Goal: Information Seeking & Learning: Learn about a topic

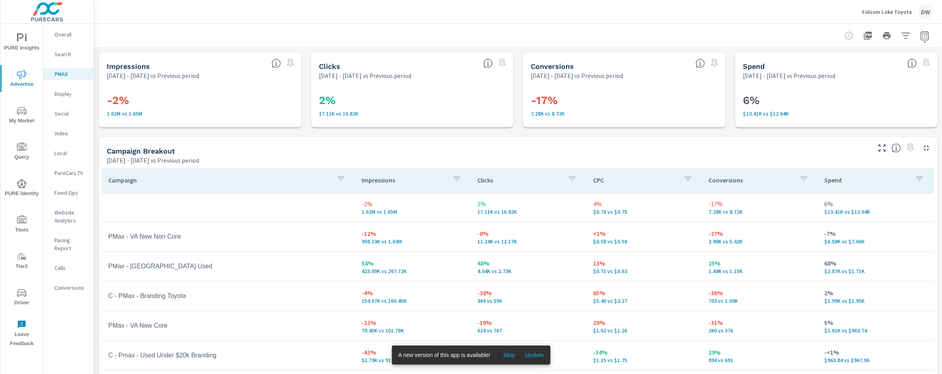
click at [904, 10] on p "Folsom Lake Toyota" at bounding box center [887, 11] width 50 height 7
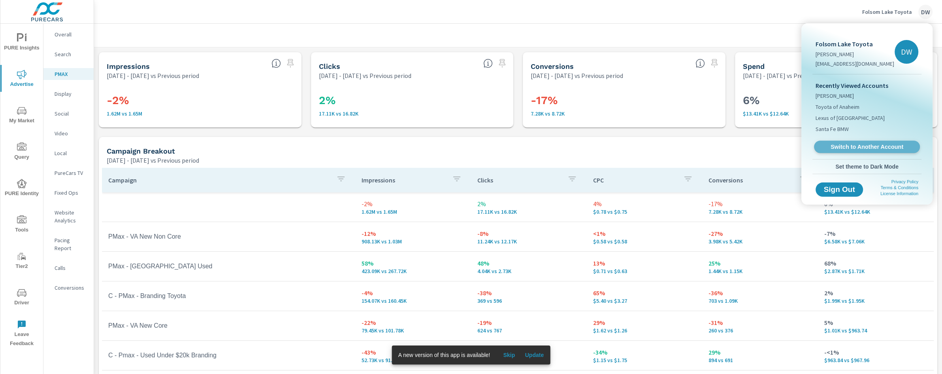
click at [861, 149] on span "Switch to Another Account" at bounding box center [867, 147] width 97 height 8
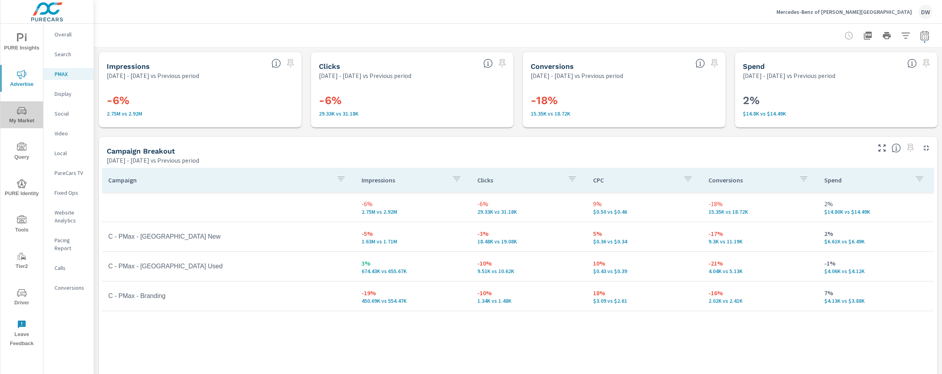
click at [24, 110] on icon "nav menu" at bounding box center [21, 110] width 9 height 9
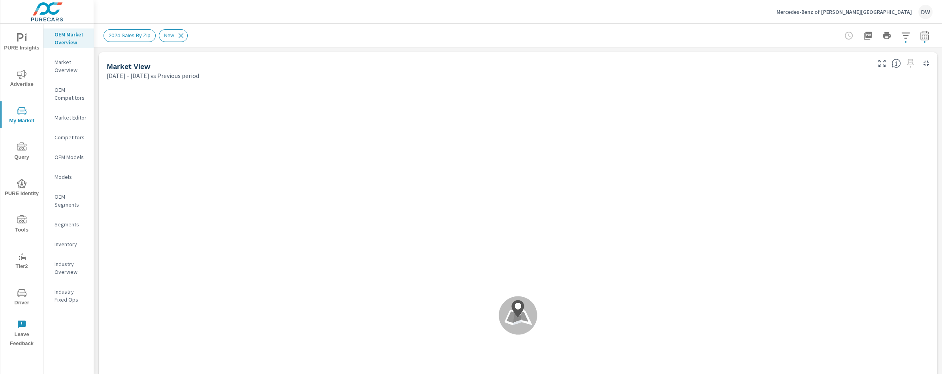
click at [72, 245] on p "Inventory" at bounding box center [71, 244] width 33 height 8
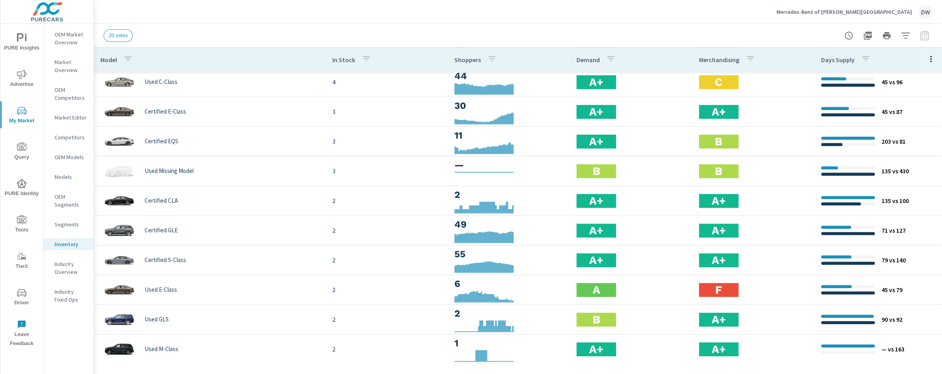
scroll to position [751, 0]
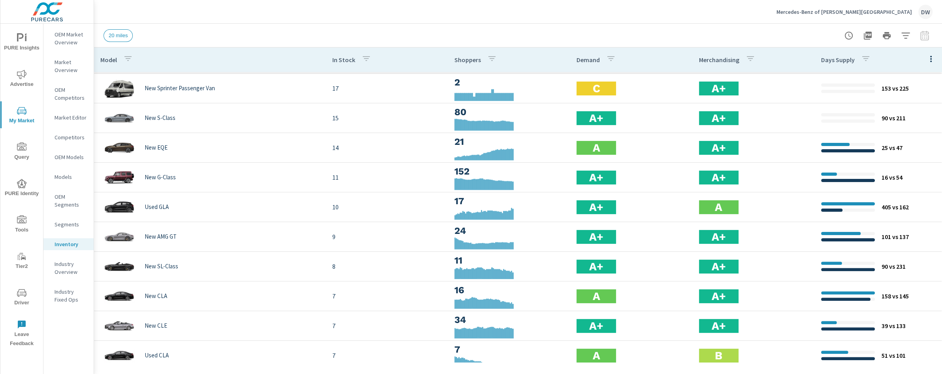
scroll to position [22, 0]
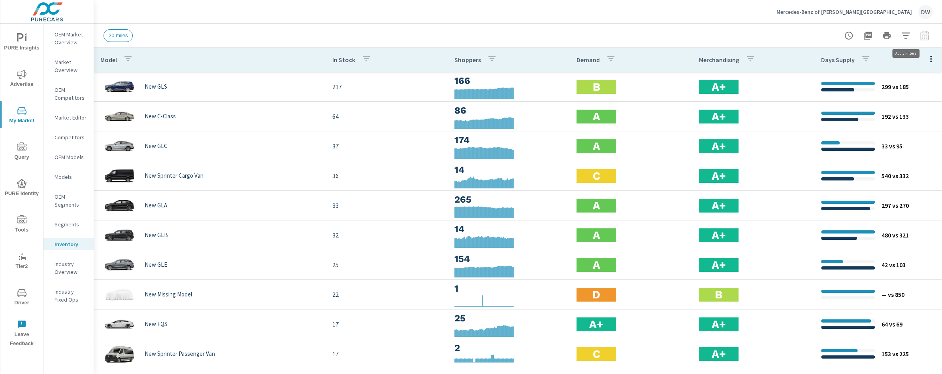
click at [904, 33] on icon "button" at bounding box center [906, 35] width 8 height 6
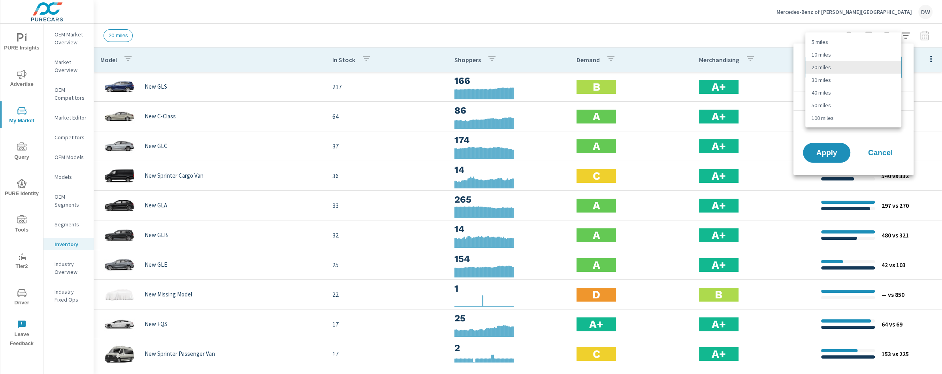
click at [892, 69] on body "PURE Insights Advertise My Market Query PURE Identity Tools Tier2 Driver Leave …" at bounding box center [471, 187] width 942 height 374
click at [850, 57] on li "10 miles" at bounding box center [854, 54] width 96 height 13
type Distance "10"
click at [832, 157] on button "Apply" at bounding box center [826, 152] width 49 height 21
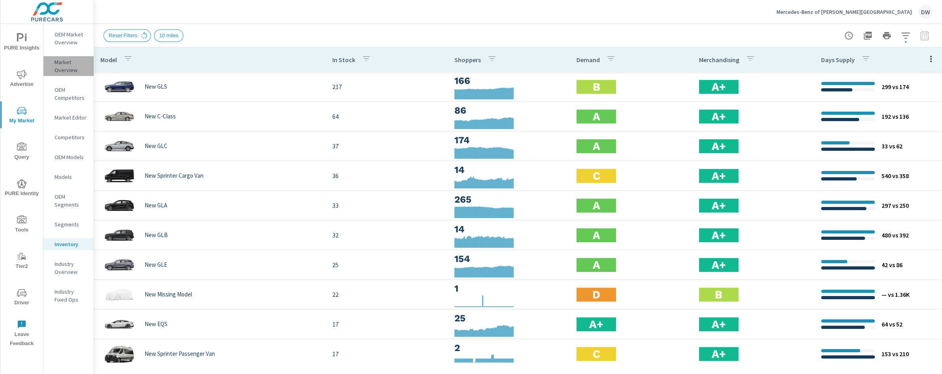
click at [65, 68] on p "Market Overview" at bounding box center [71, 66] width 33 height 16
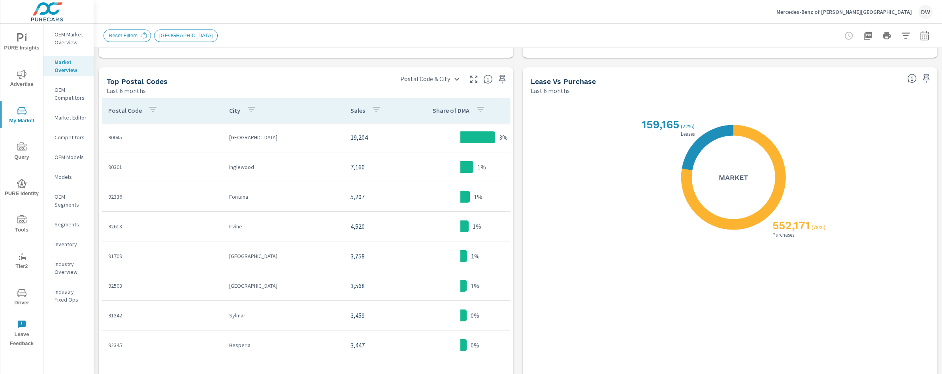
scroll to position [646, 0]
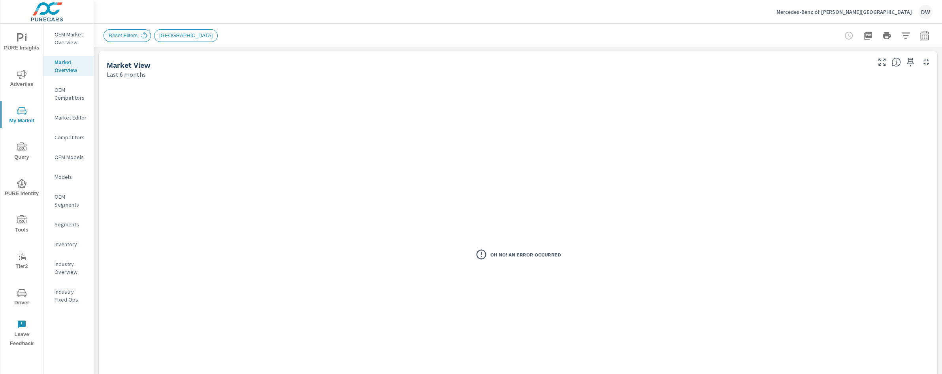
scroll to position [3, 0]
click at [116, 36] on span "Reset Filters" at bounding box center [123, 35] width 38 height 6
click at [127, 35] on span "Reset Filters" at bounding box center [123, 35] width 38 height 6
click at [145, 36] on icon at bounding box center [144, 35] width 9 height 9
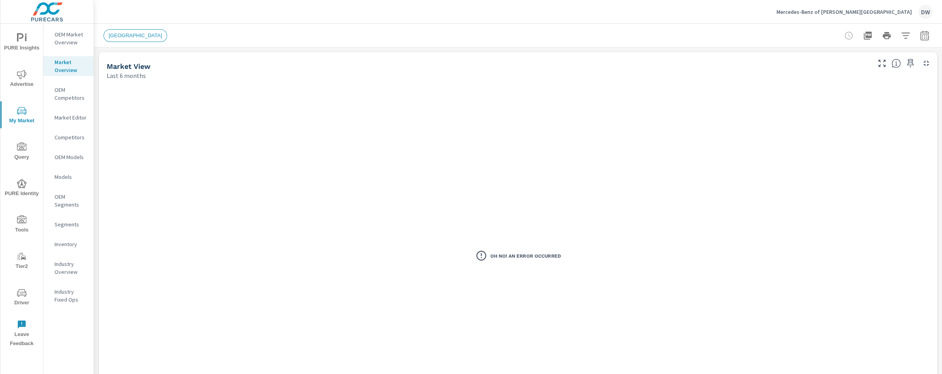
scroll to position [148, 0]
click at [905, 34] on icon "button" at bounding box center [905, 35] width 9 height 9
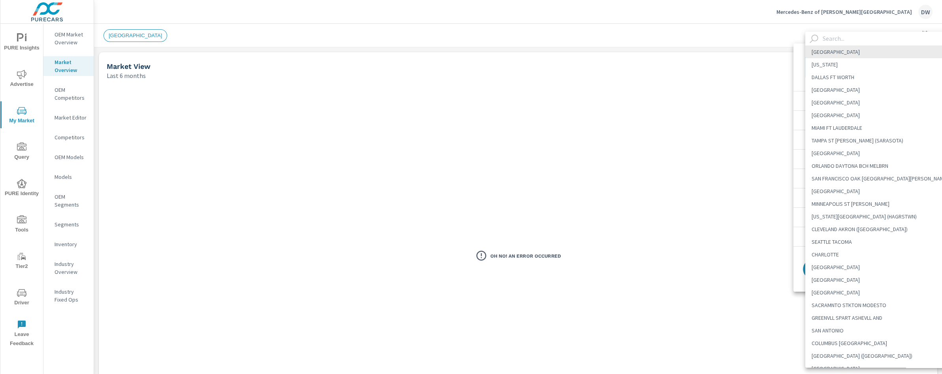
click at [890, 64] on body "PURE Insights Advertise My Market Query PURE Identity Tools Tier2 Driver Leave …" at bounding box center [471, 187] width 942 height 374
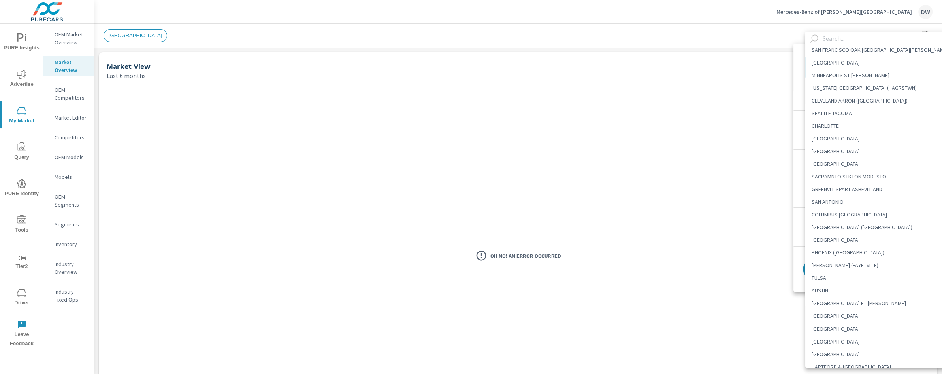
scroll to position [0, 0]
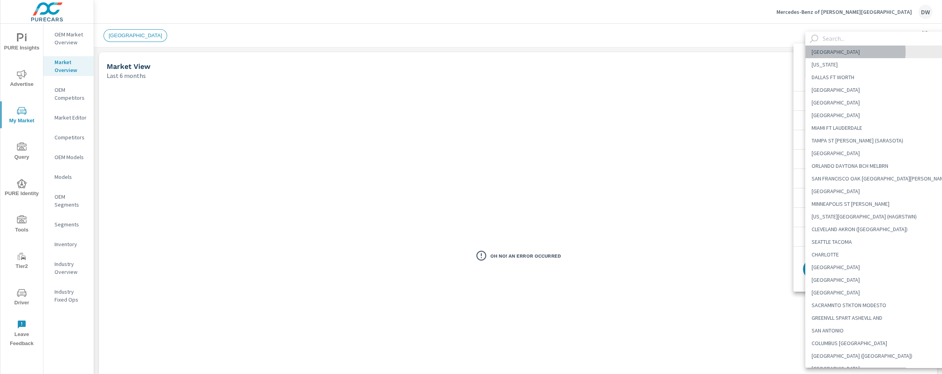
click at [855, 52] on li "[GEOGRAPHIC_DATA]" at bounding box center [880, 51] width 149 height 13
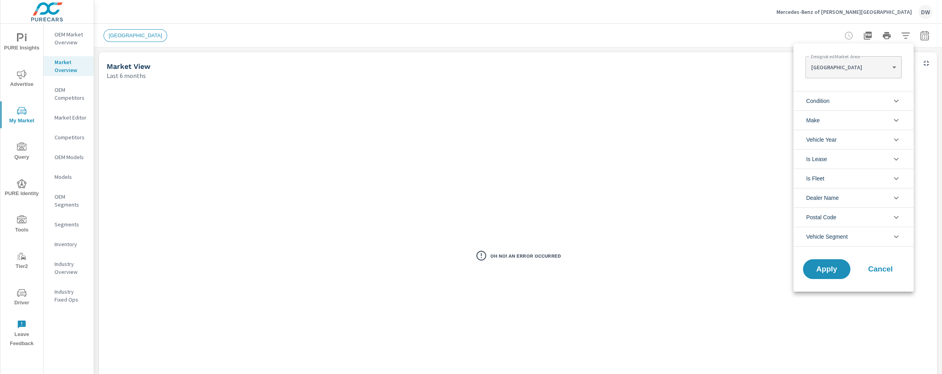
click at [877, 98] on li "Condition" at bounding box center [854, 100] width 120 height 19
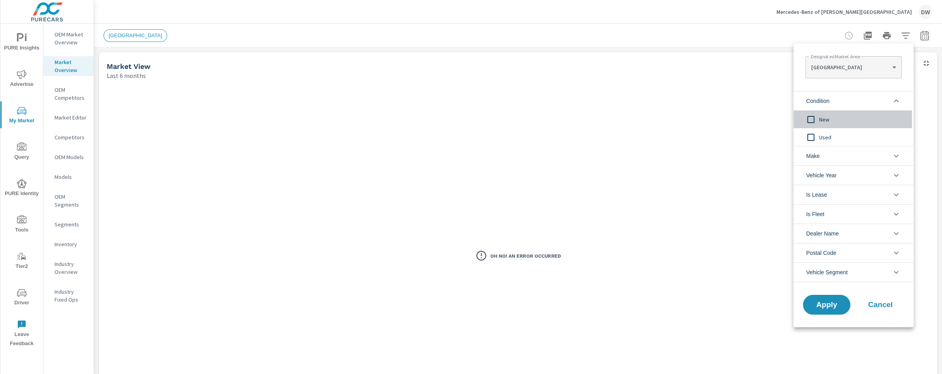
click at [813, 120] on input "filter options" at bounding box center [811, 119] width 17 height 17
click at [890, 98] on li "Condition" at bounding box center [854, 100] width 120 height 19
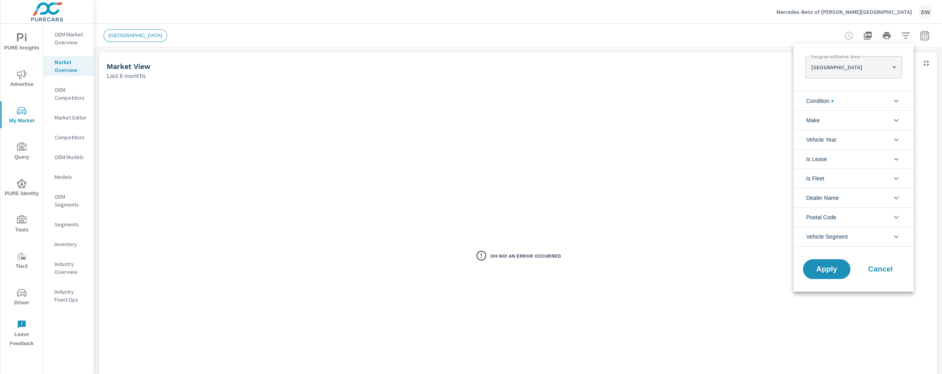
click at [857, 120] on li "Make" at bounding box center [854, 119] width 120 height 19
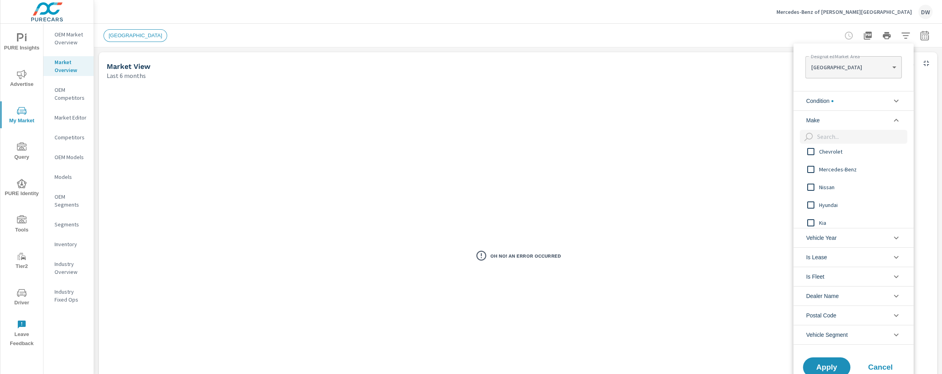
scroll to position [74, 0]
click at [812, 172] on input "filter options" at bounding box center [811, 171] width 17 height 17
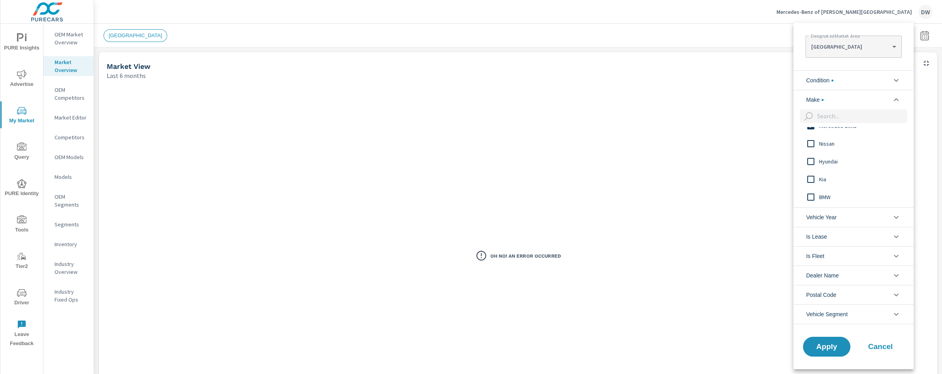
scroll to position [100, 0]
click at [844, 212] on li "Vehicle Year" at bounding box center [854, 216] width 120 height 19
click at [850, 277] on li "Dealer Name" at bounding box center [854, 274] width 120 height 19
click at [851, 275] on li "Dealer Name" at bounding box center [854, 274] width 120 height 19
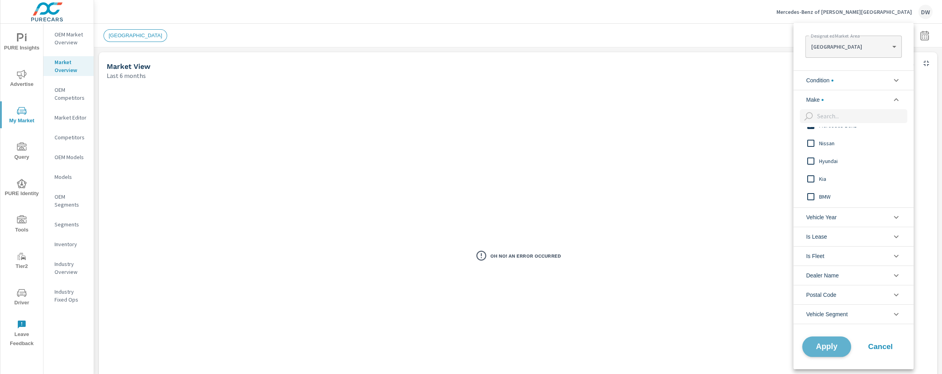
click at [826, 343] on span "Apply" at bounding box center [827, 346] width 32 height 8
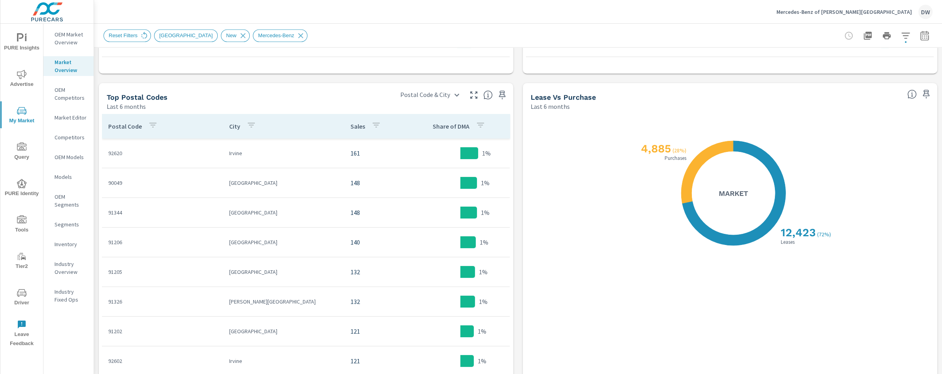
scroll to position [646, 0]
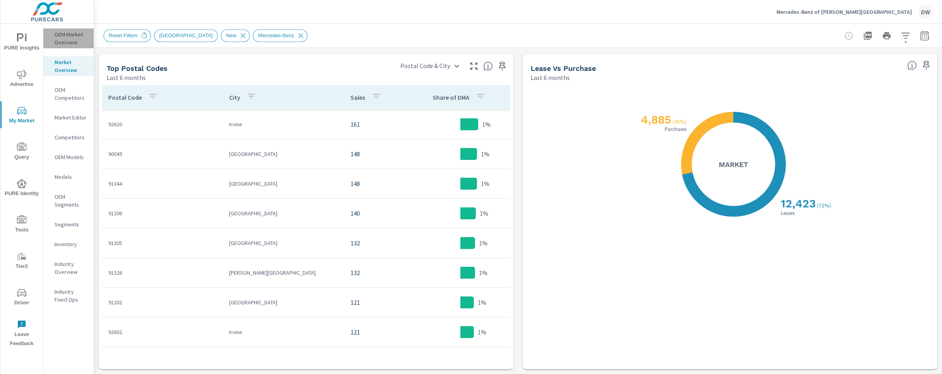
click at [66, 40] on p "OEM Market Overview" at bounding box center [71, 38] width 33 height 16
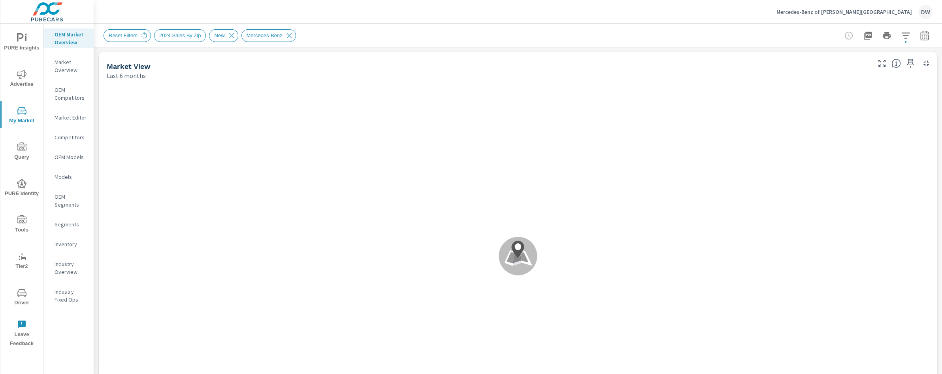
scroll to position [178, 0]
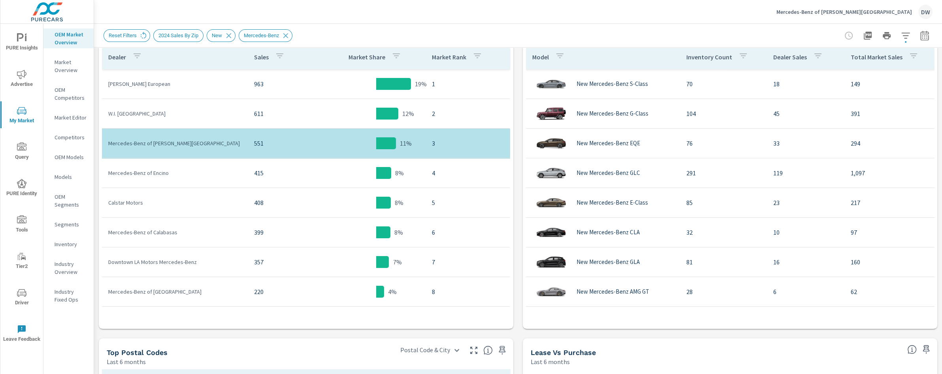
scroll to position [428, 0]
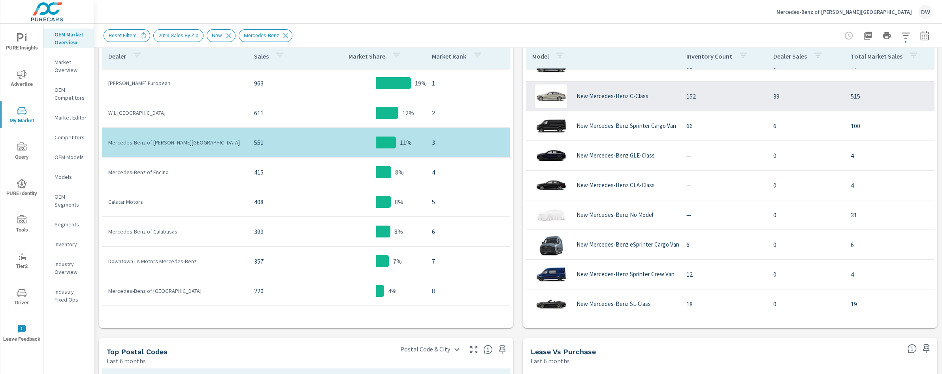
scroll to position [470, 0]
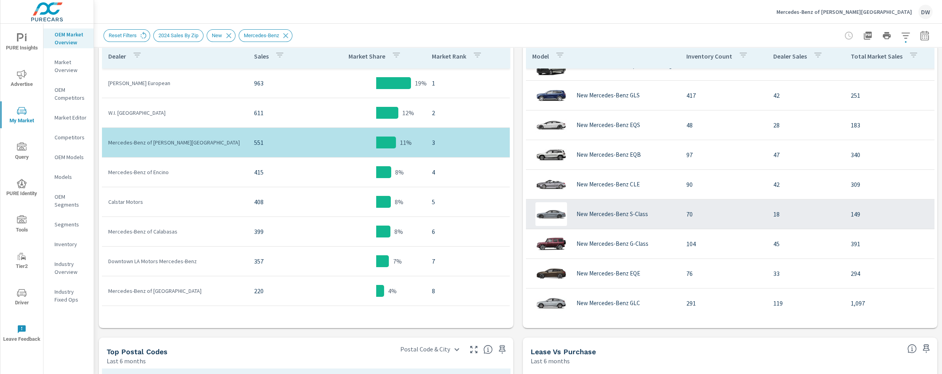
scroll to position [45, 0]
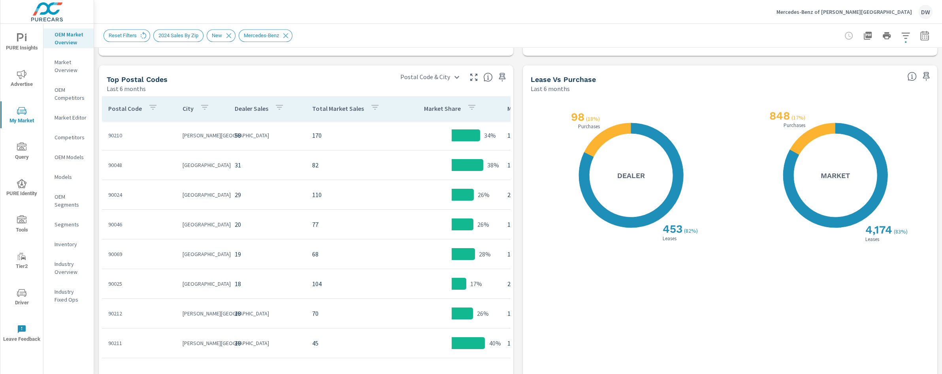
scroll to position [711, 0]
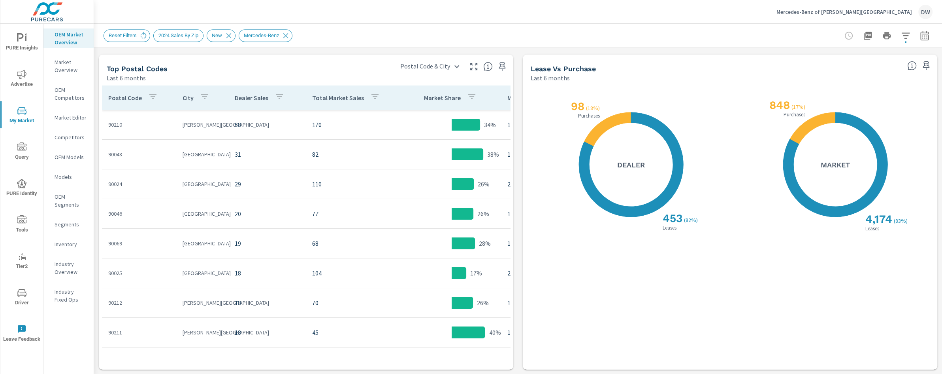
click at [23, 77] on icon "nav menu" at bounding box center [21, 74] width 9 height 9
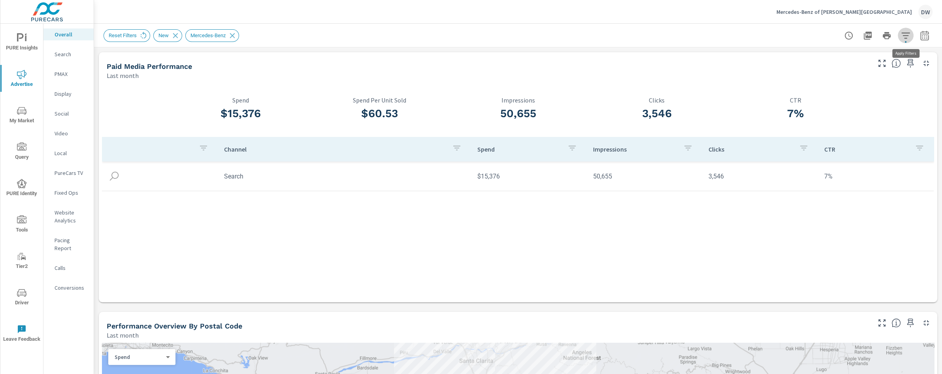
click at [906, 34] on icon "button" at bounding box center [905, 35] width 9 height 9
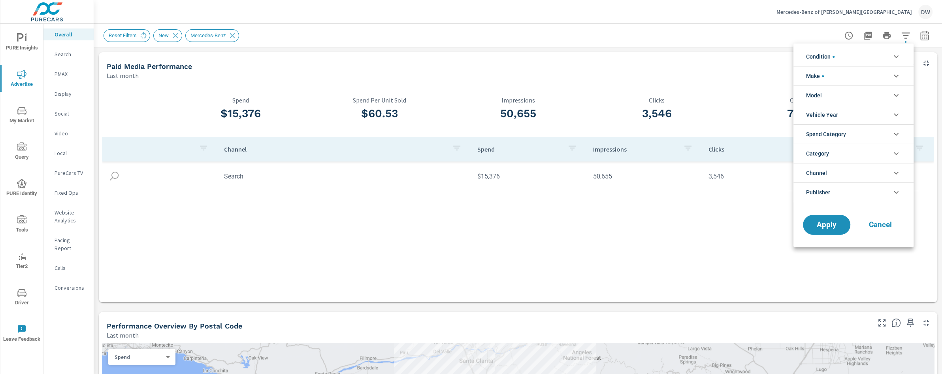
click at [921, 38] on div at bounding box center [471, 187] width 942 height 374
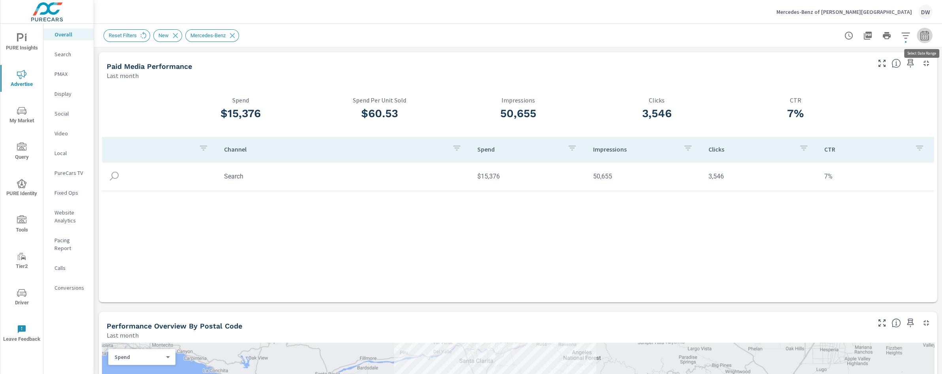
click at [924, 36] on icon "button" at bounding box center [924, 35] width 9 height 9
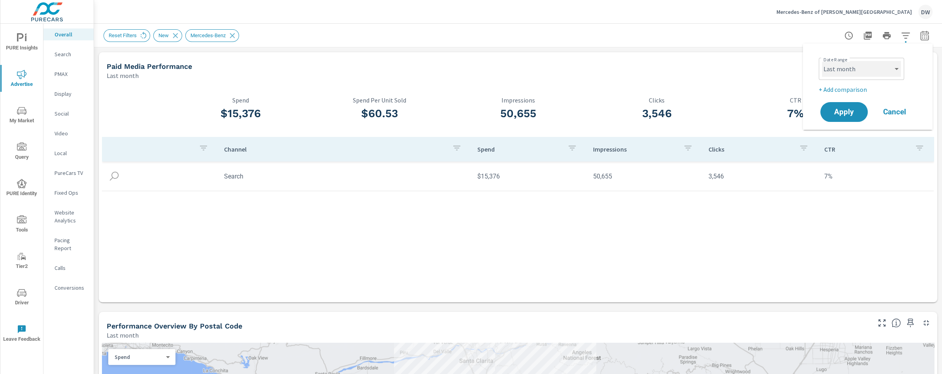
click at [892, 71] on select "Custom Yesterday Last week Last 7 days Last 14 days Last 30 days Last 45 days L…" at bounding box center [861, 69] width 79 height 16
select select "Last 30 days"
click at [822, 61] on select "Custom Yesterday Last week Last 7 days Last 14 days Last 30 days Last 45 days L…" at bounding box center [861, 69] width 79 height 16
click at [843, 89] on p "+ Add comparison" at bounding box center [869, 89] width 101 height 9
select select "Previous period"
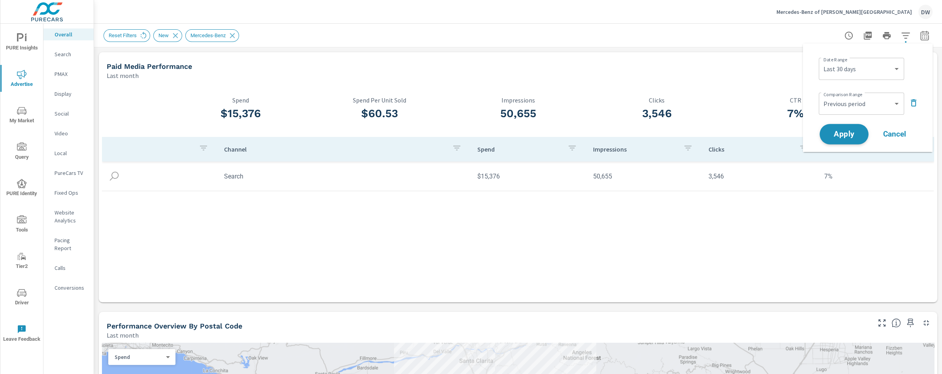
click at [848, 130] on span "Apply" at bounding box center [844, 134] width 32 height 8
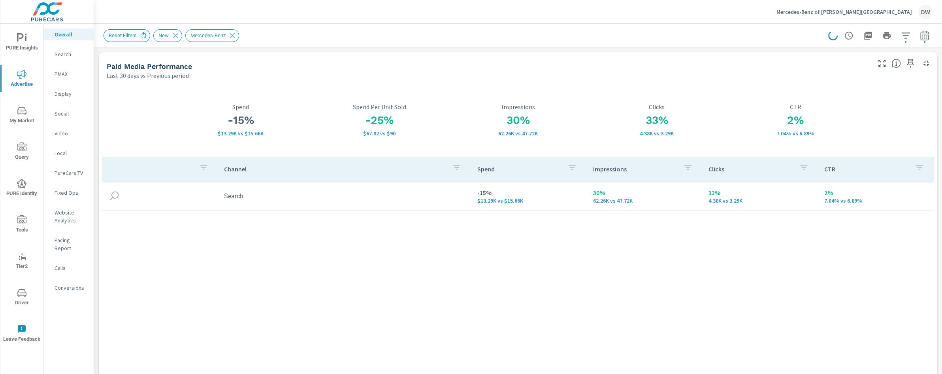
click at [143, 35] on icon at bounding box center [143, 35] width 9 height 9
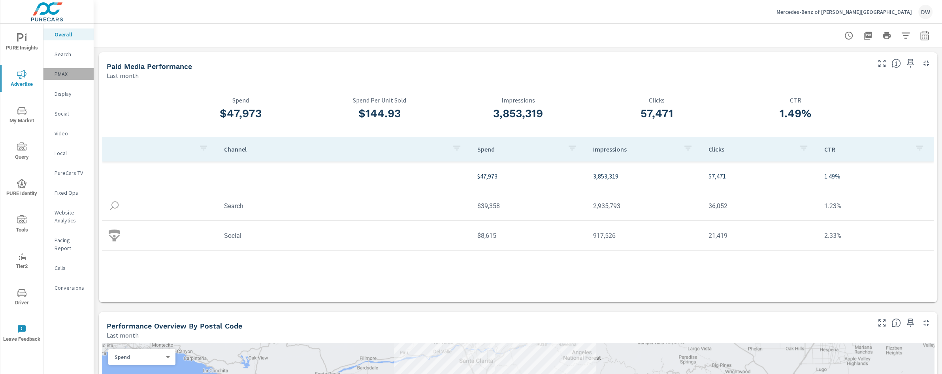
click at [60, 74] on p "PMAX" at bounding box center [71, 74] width 33 height 8
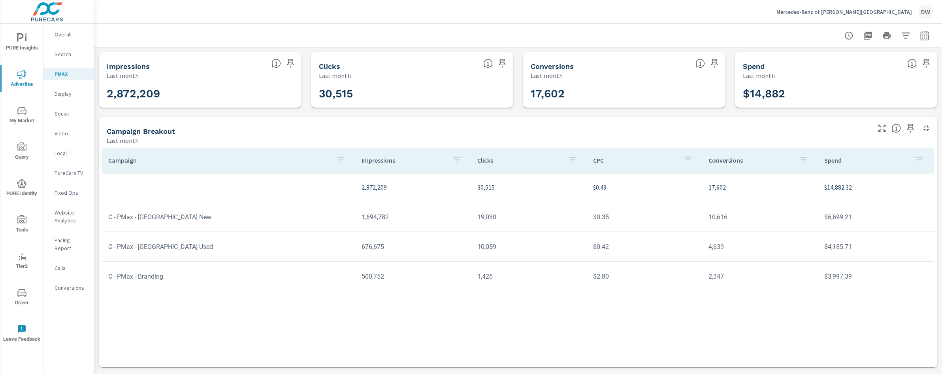
click at [55, 53] on p "Search" at bounding box center [71, 54] width 33 height 8
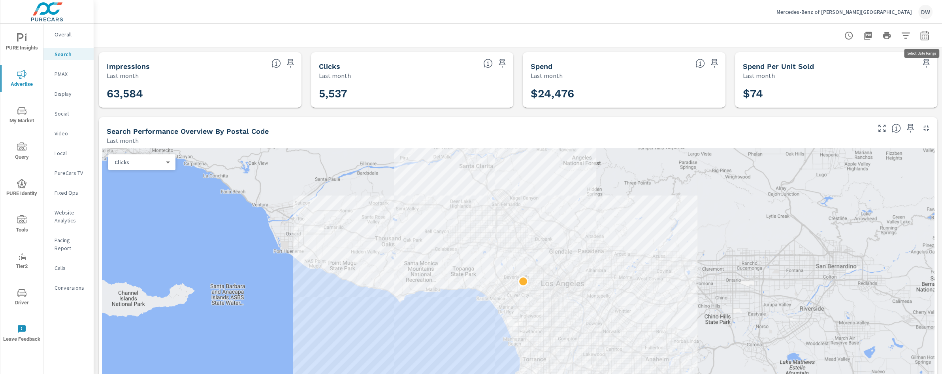
click at [925, 36] on icon "button" at bounding box center [924, 36] width 5 height 3
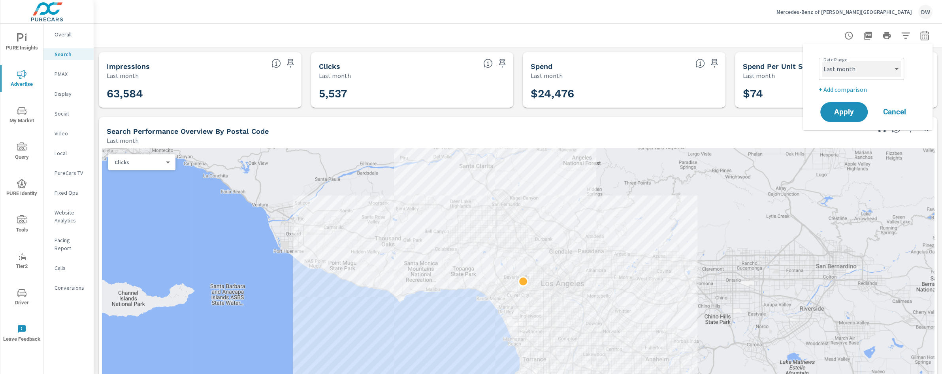
click at [862, 69] on select "Custom Yesterday Last week Last 7 days Last 14 days Last 30 days Last 45 days L…" at bounding box center [861, 69] width 79 height 16
select select "Last 30 days"
click at [822, 61] on select "Custom Yesterday Last week Last 7 days Last 14 days Last 30 days Last 45 days L…" at bounding box center [861, 69] width 79 height 16
click at [838, 89] on p "+ Add comparison" at bounding box center [869, 89] width 101 height 9
select select "Previous period"
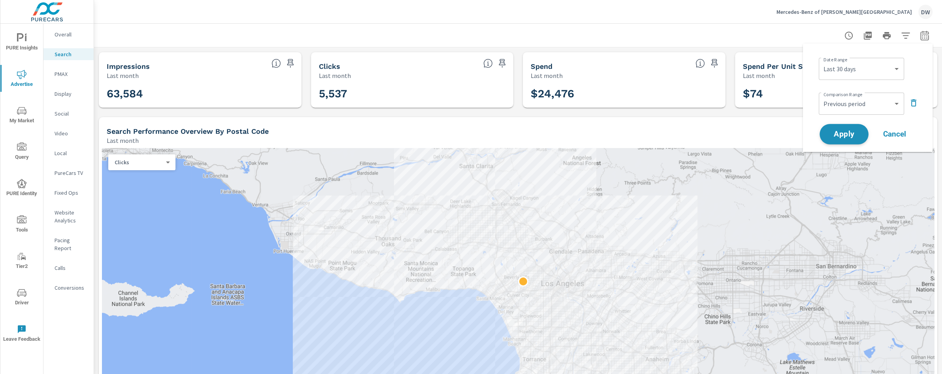
click at [847, 134] on span "Apply" at bounding box center [844, 134] width 32 height 8
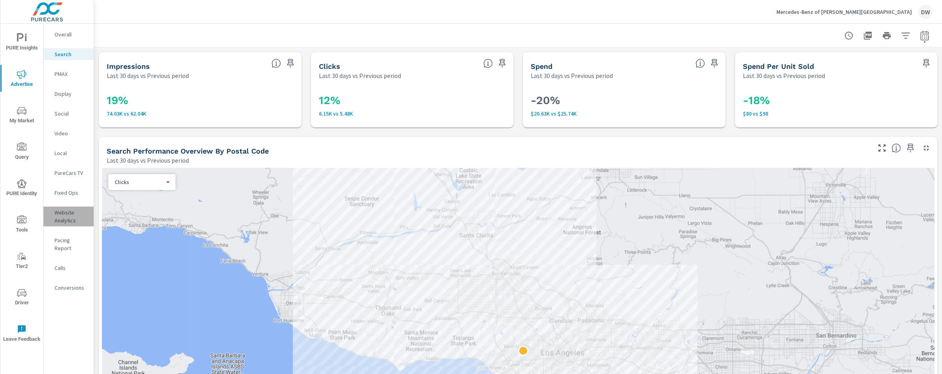
click at [63, 213] on p "Website Analytics" at bounding box center [71, 216] width 33 height 16
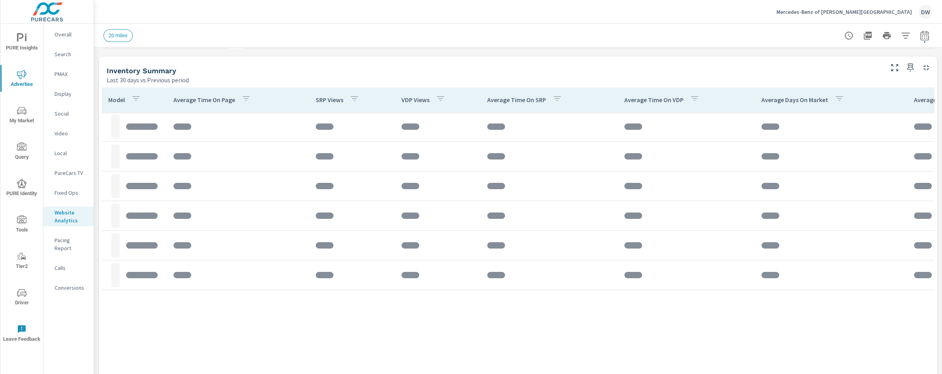
scroll to position [334, 0]
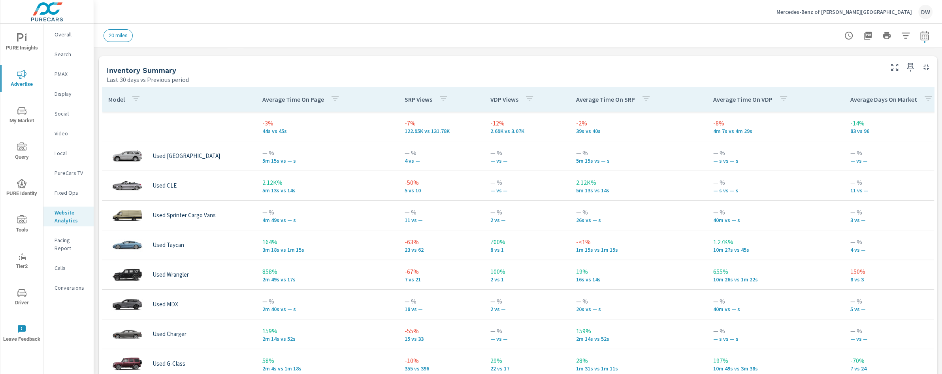
click at [530, 98] on icon "button" at bounding box center [529, 97] width 9 height 9
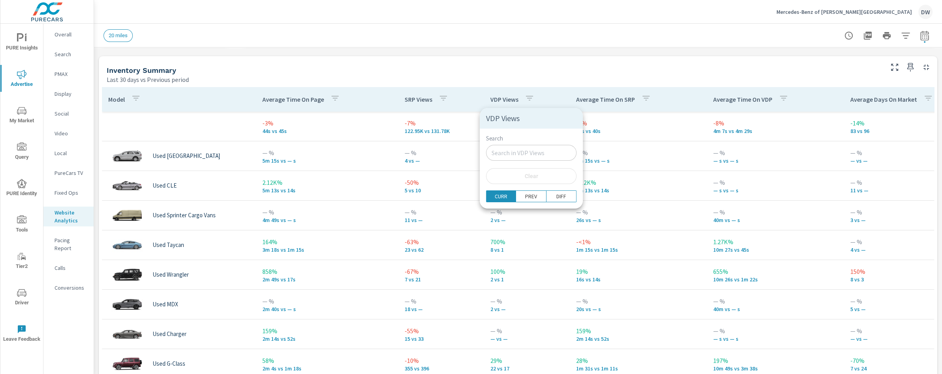
click at [530, 98] on div at bounding box center [471, 187] width 942 height 374
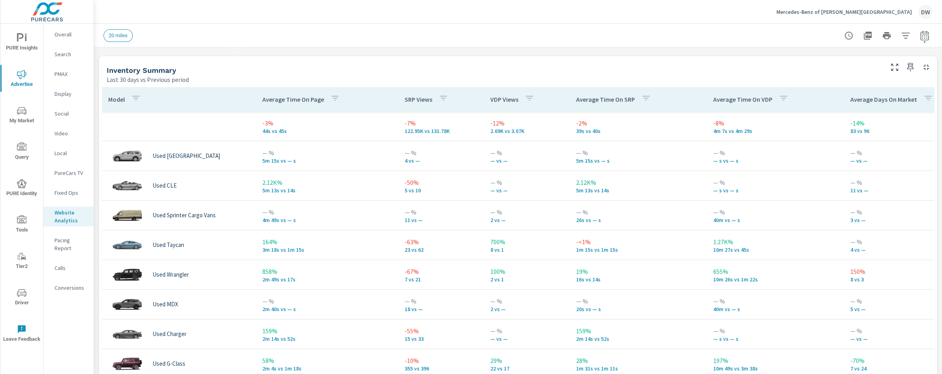
click at [502, 99] on p "VDP Views" at bounding box center [504, 99] width 28 height 8
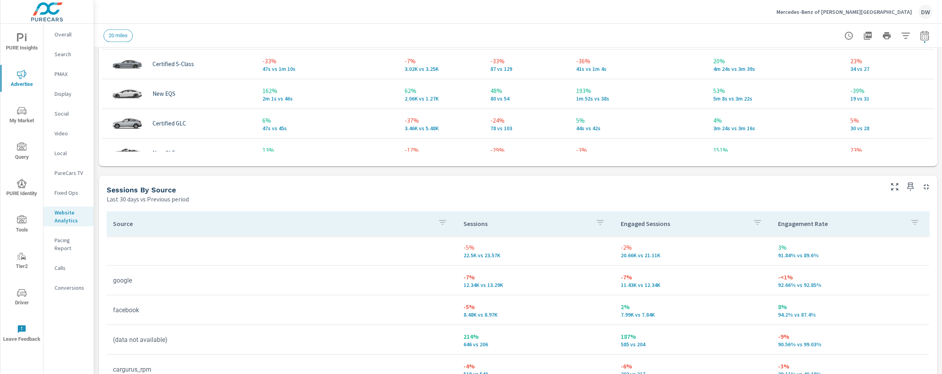
scroll to position [711, 0]
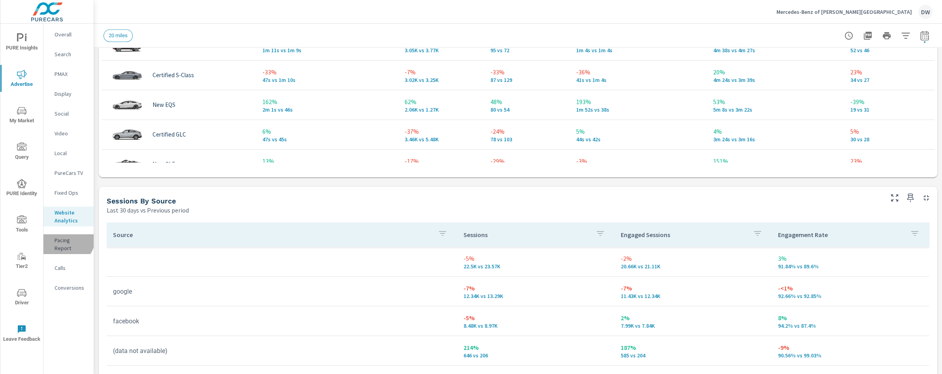
click at [66, 238] on p "Pacing Report" at bounding box center [71, 244] width 33 height 16
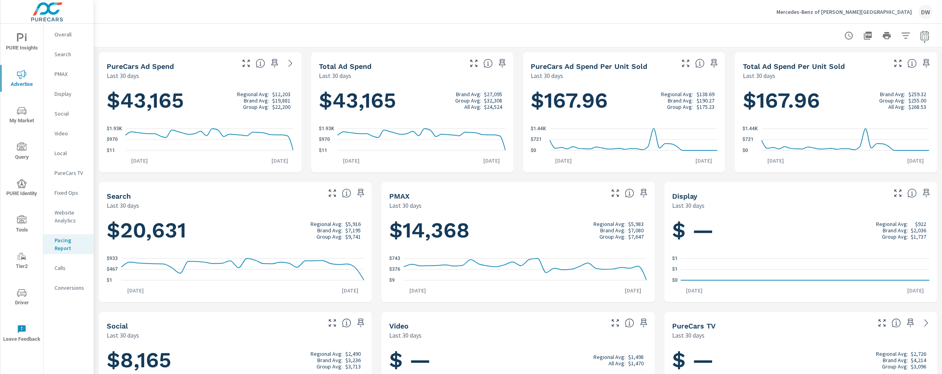
click at [61, 270] on p "Calls" at bounding box center [71, 268] width 33 height 8
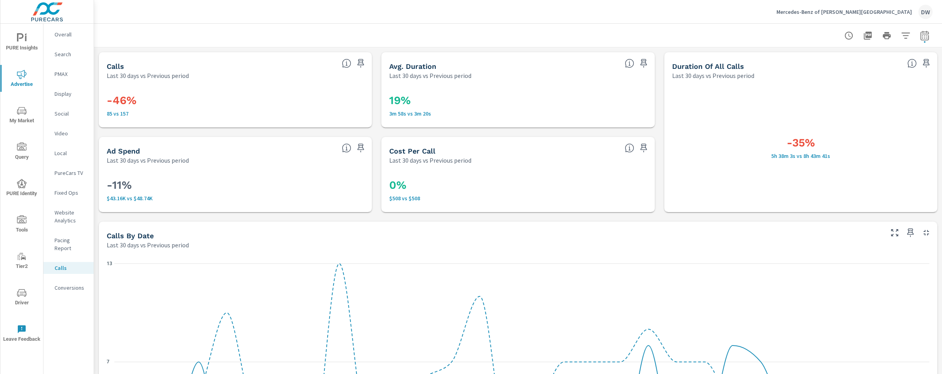
click at [61, 283] on p "Conversions" at bounding box center [71, 287] width 33 height 8
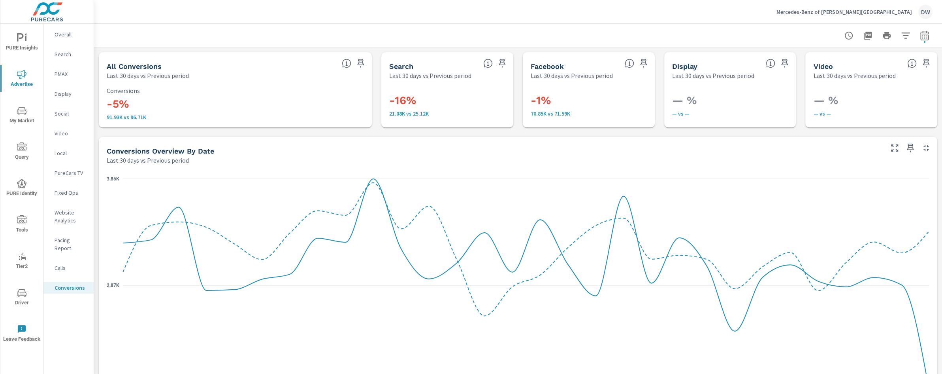
click at [24, 182] on icon "nav menu" at bounding box center [21, 183] width 9 height 9
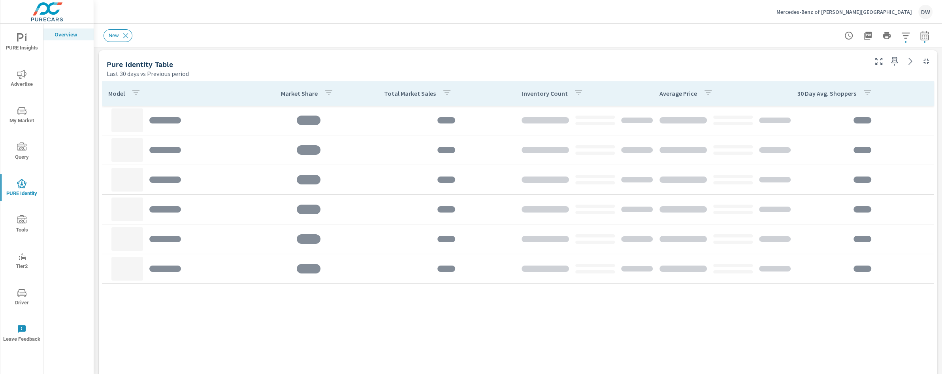
scroll to position [425, 0]
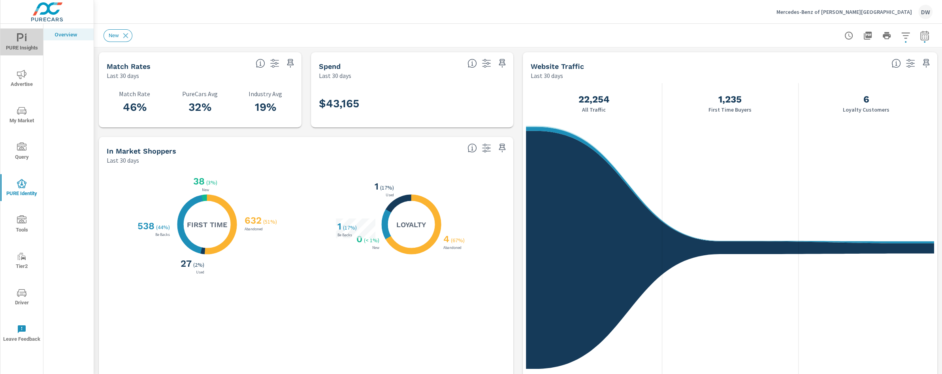
click at [23, 44] on span "PURE Insights" at bounding box center [22, 42] width 38 height 19
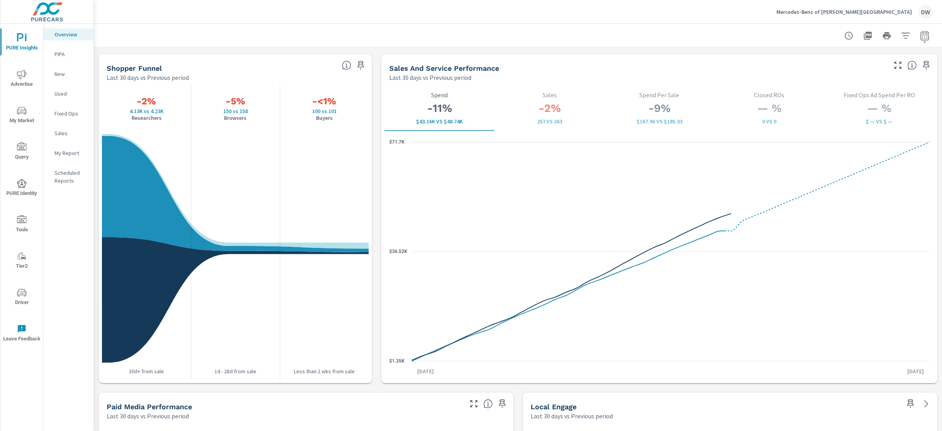
scroll to position [1010, 0]
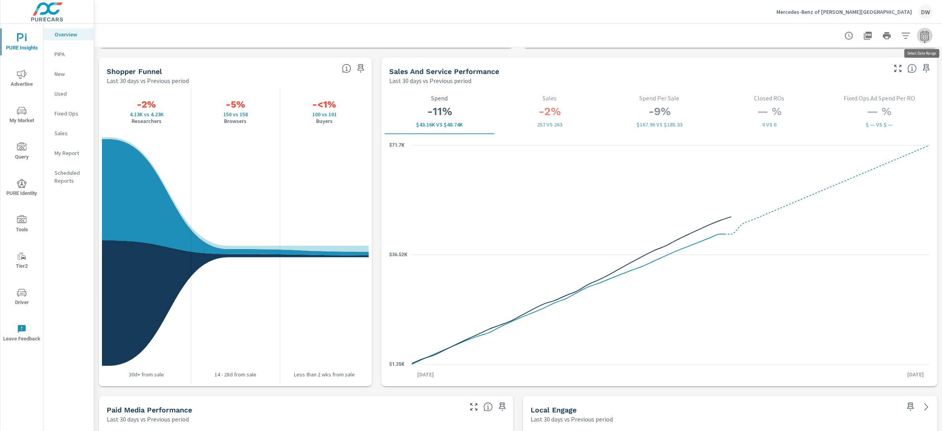
click at [925, 32] on icon "button" at bounding box center [924, 35] width 9 height 9
select select "Last 30 days"
select select "Previous period"
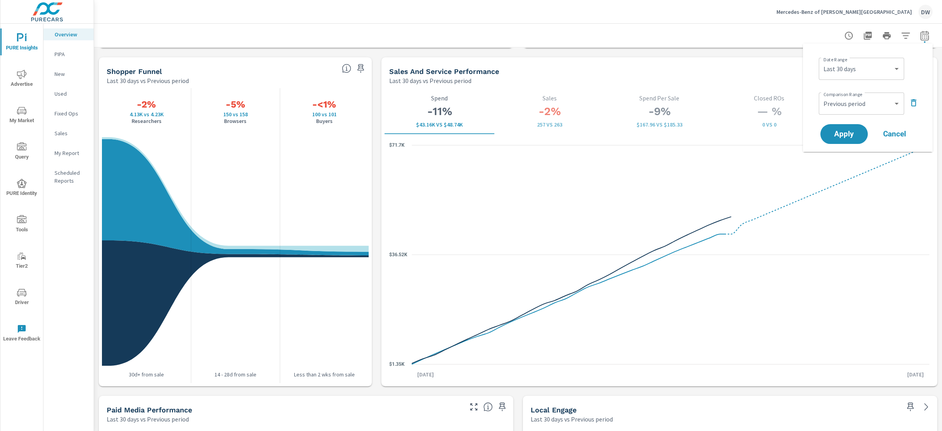
click at [925, 32] on icon "button" at bounding box center [924, 35] width 9 height 9
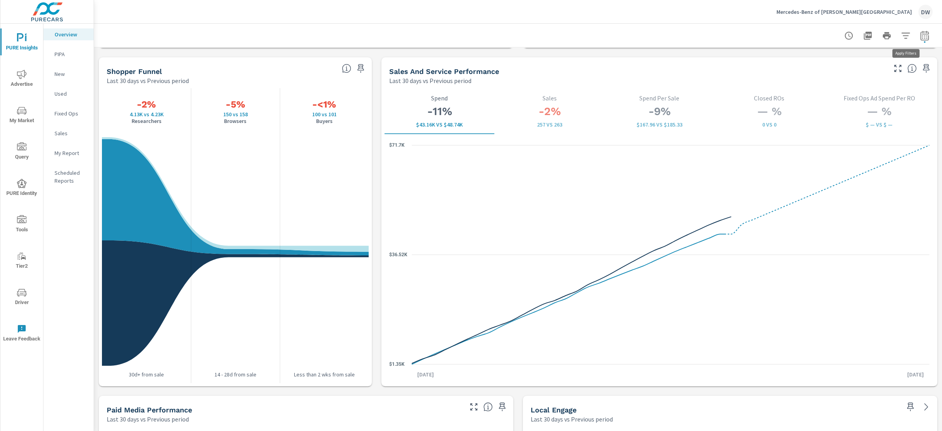
click at [907, 32] on icon "button" at bounding box center [905, 35] width 9 height 9
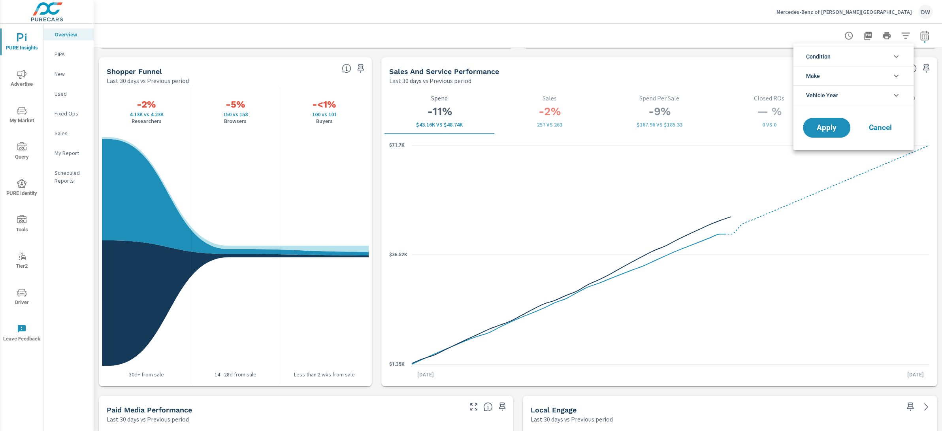
click at [896, 56] on icon "filter options" at bounding box center [896, 56] width 9 height 9
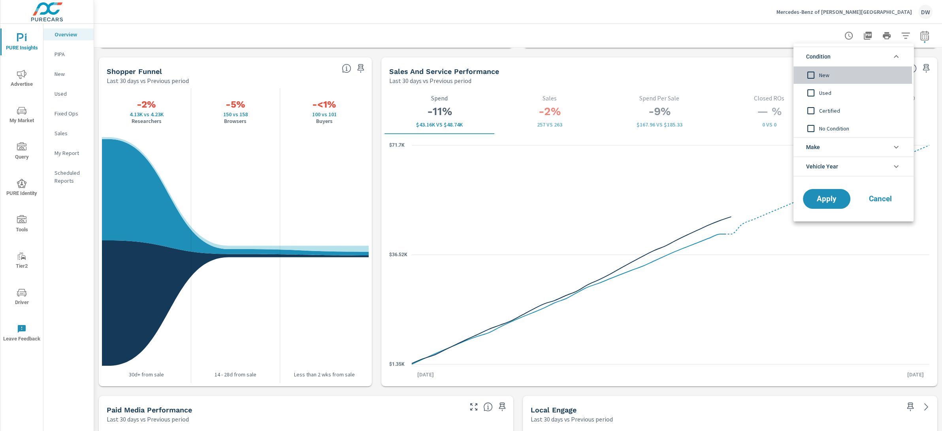
click at [811, 74] on input "filter options" at bounding box center [811, 75] width 17 height 17
click at [887, 149] on li "Make" at bounding box center [854, 146] width 120 height 19
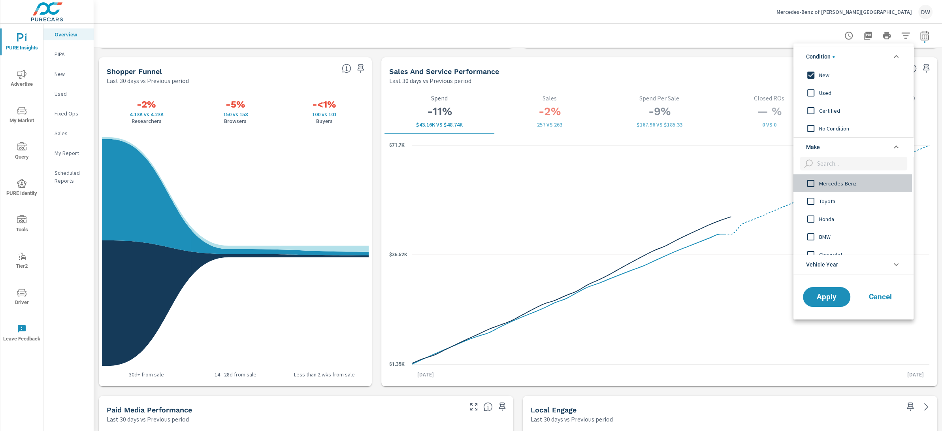
click at [811, 185] on input "filter options" at bounding box center [811, 183] width 17 height 17
click at [843, 290] on button "Apply" at bounding box center [826, 297] width 49 height 21
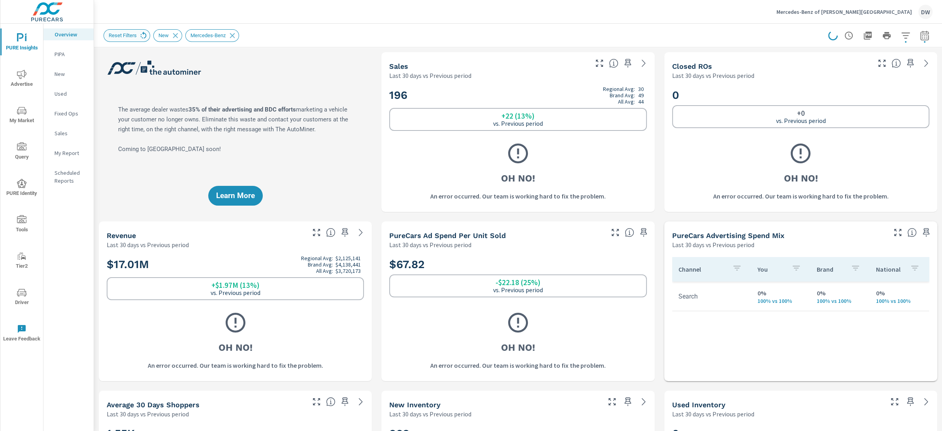
click at [145, 36] on icon at bounding box center [143, 35] width 9 height 9
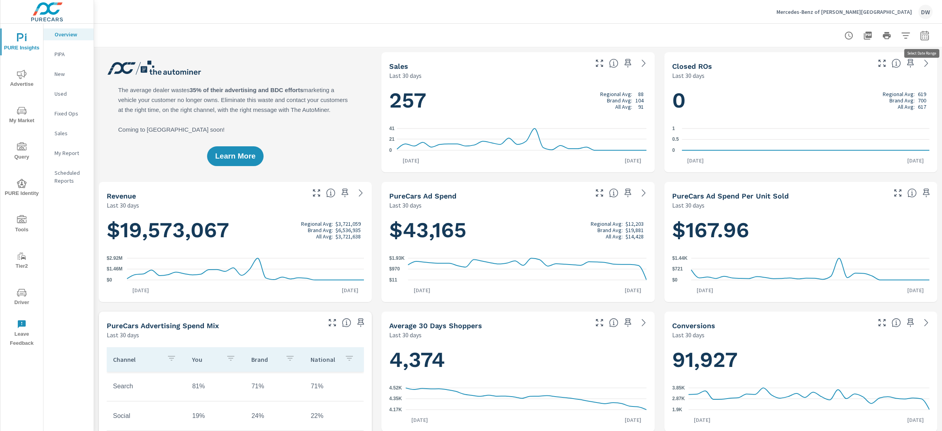
click at [920, 35] on button "button" at bounding box center [925, 36] width 16 height 16
select select "Last 30 days"
click at [854, 89] on p "+ Add comparison" at bounding box center [869, 89] width 101 height 9
select select "Previous period"
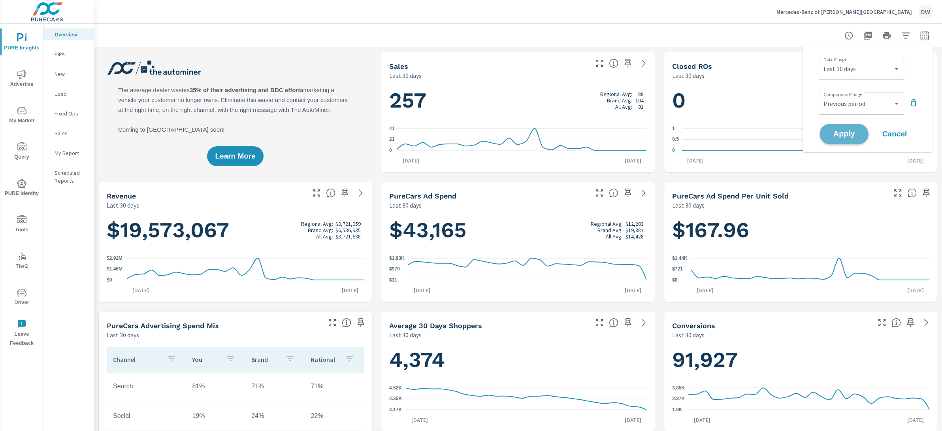
click at [850, 130] on span "Apply" at bounding box center [844, 134] width 32 height 8
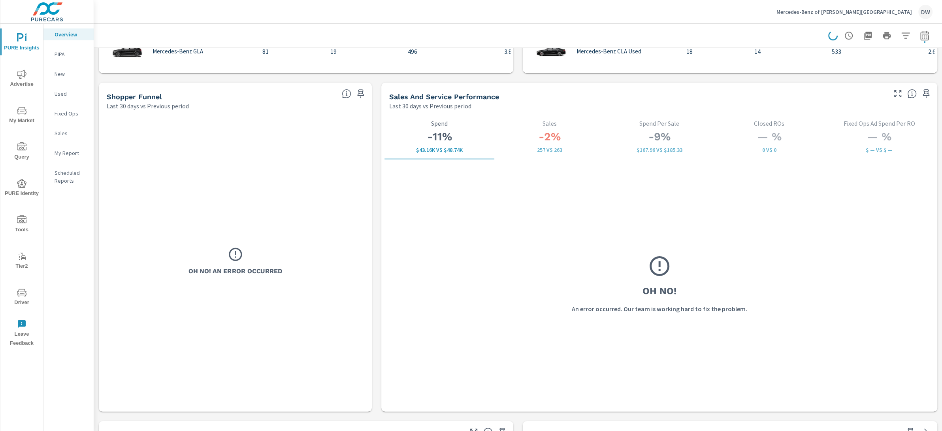
scroll to position [920, 0]
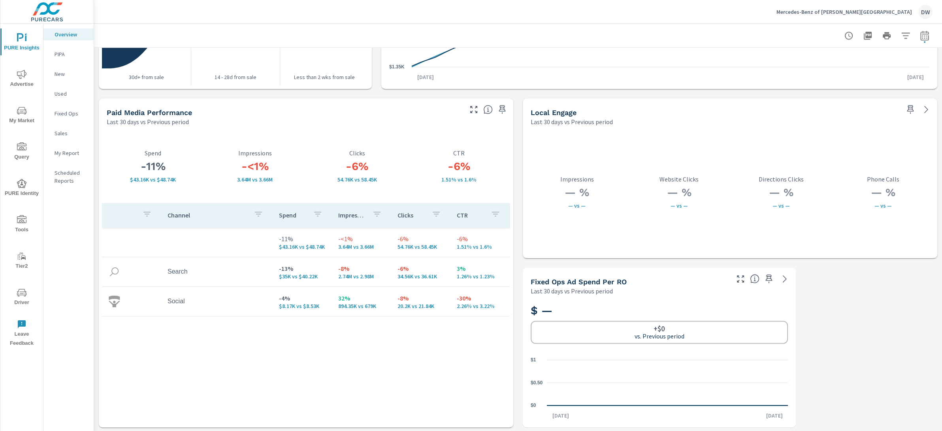
scroll to position [1308, 0]
click at [21, 75] on icon "nav menu" at bounding box center [21, 74] width 9 height 9
